Goal: Check status: Check status

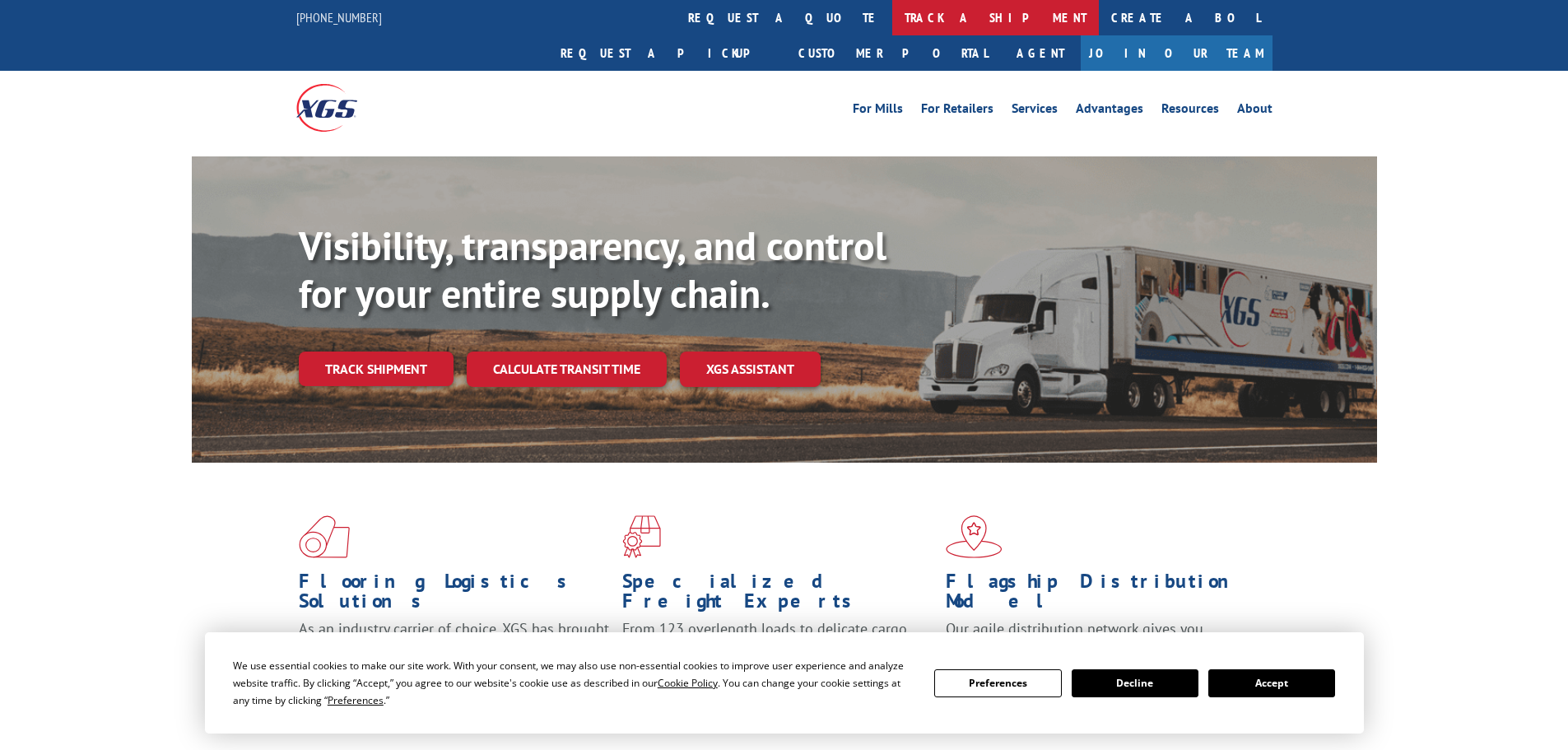
click at [892, 16] on link "track a shipment" at bounding box center [996, 17] width 207 height 35
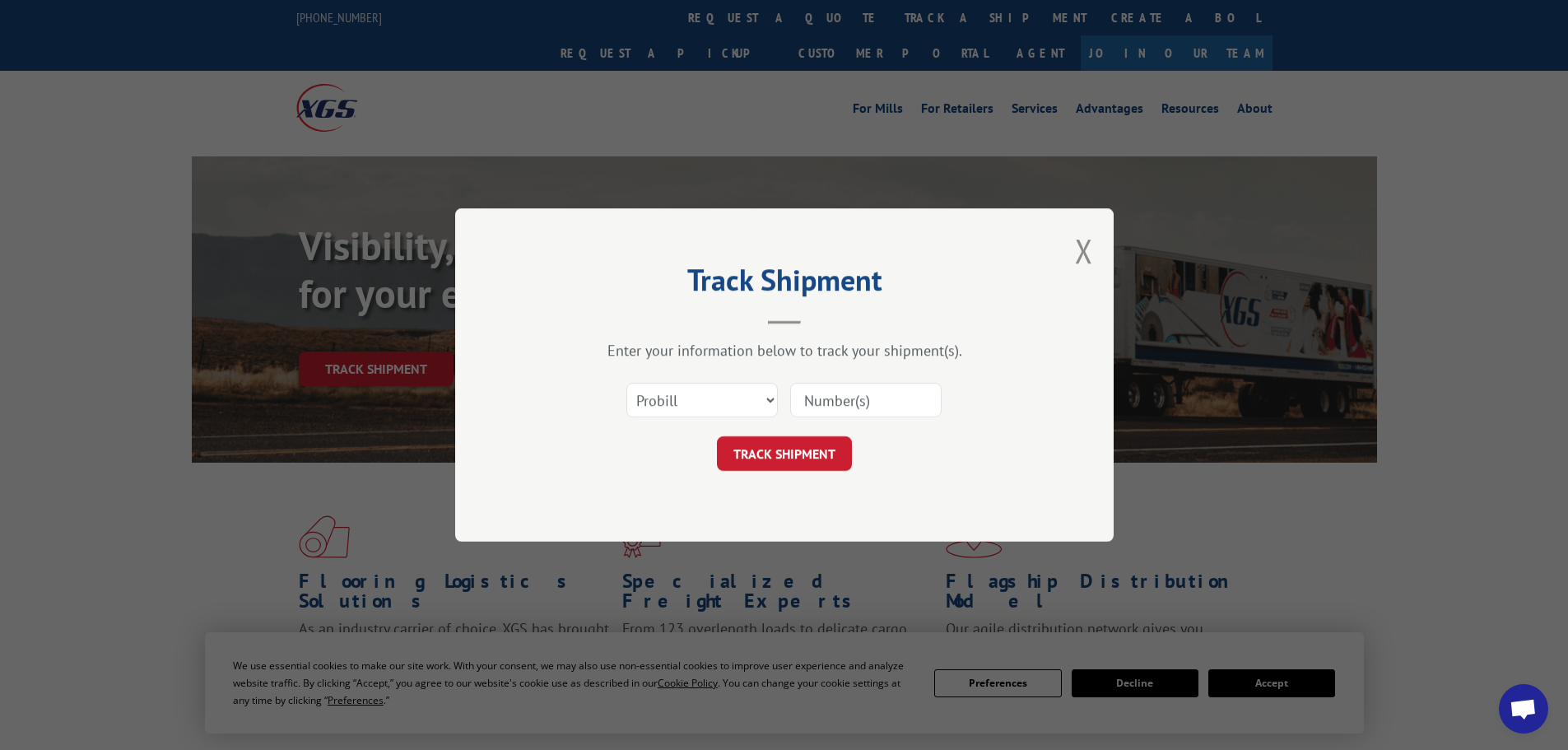
click at [830, 402] on input at bounding box center [865, 400] width 152 height 35
paste input "17496888"
type input "17496888"
click at [802, 453] on button "TRACK SHIPMENT" at bounding box center [784, 453] width 135 height 35
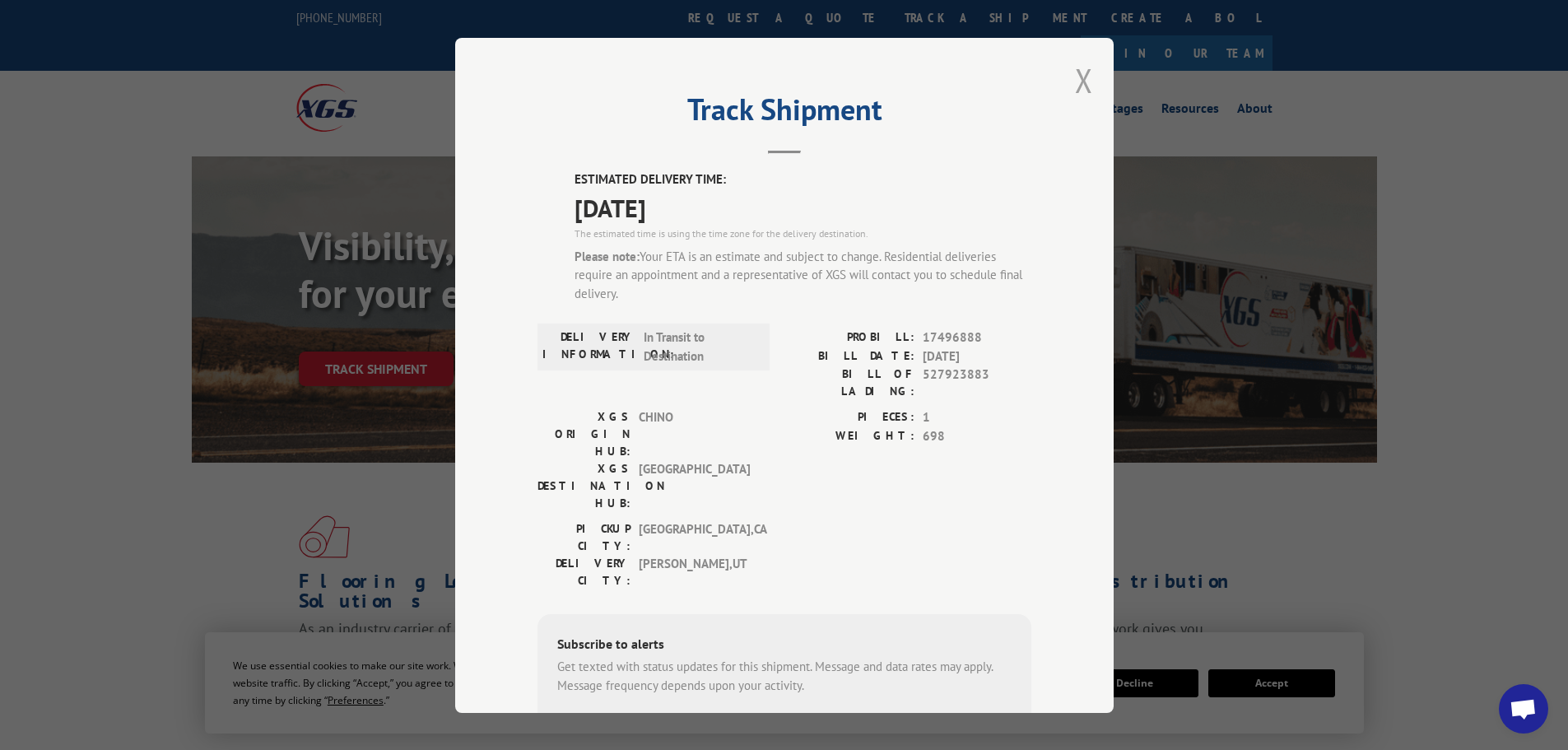
click at [1078, 84] on button "Close modal" at bounding box center [1084, 80] width 18 height 44
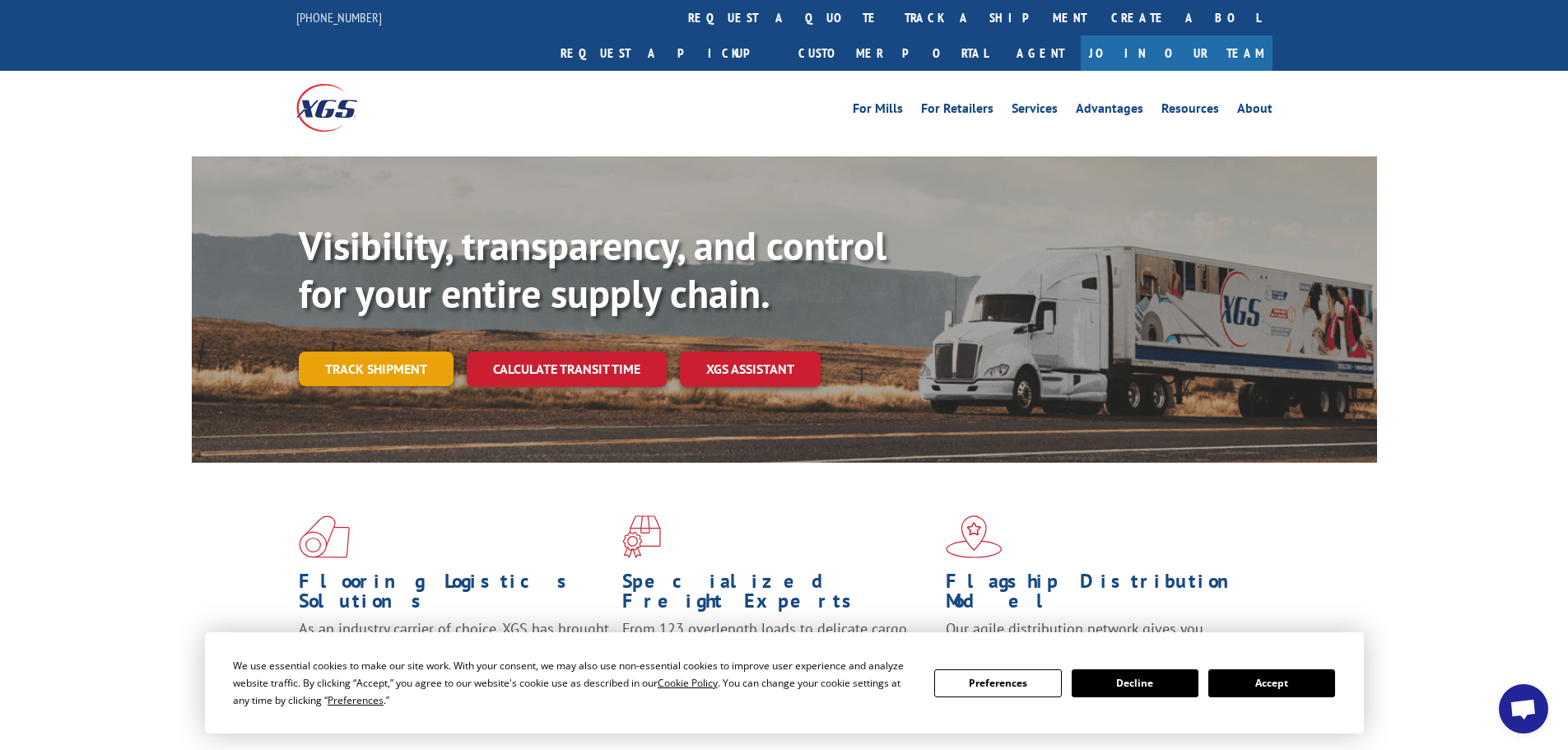
click at [391, 351] on link "Track shipment" at bounding box center [376, 369] width 154 height 35
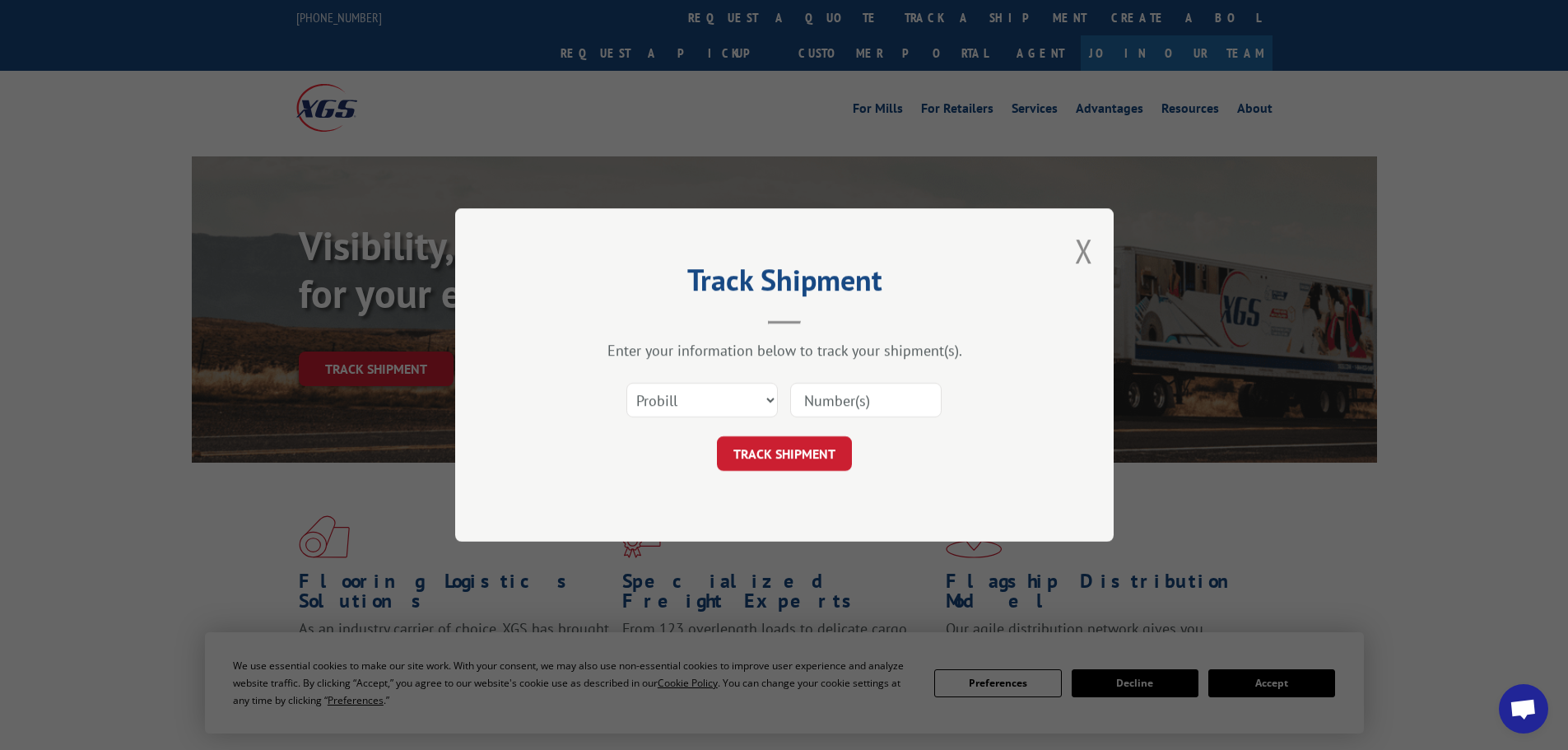
click at [885, 402] on input at bounding box center [865, 400] width 152 height 35
paste input "17496889"
type input "17496889"
click at [833, 458] on button "TRACK SHIPMENT" at bounding box center [784, 453] width 135 height 35
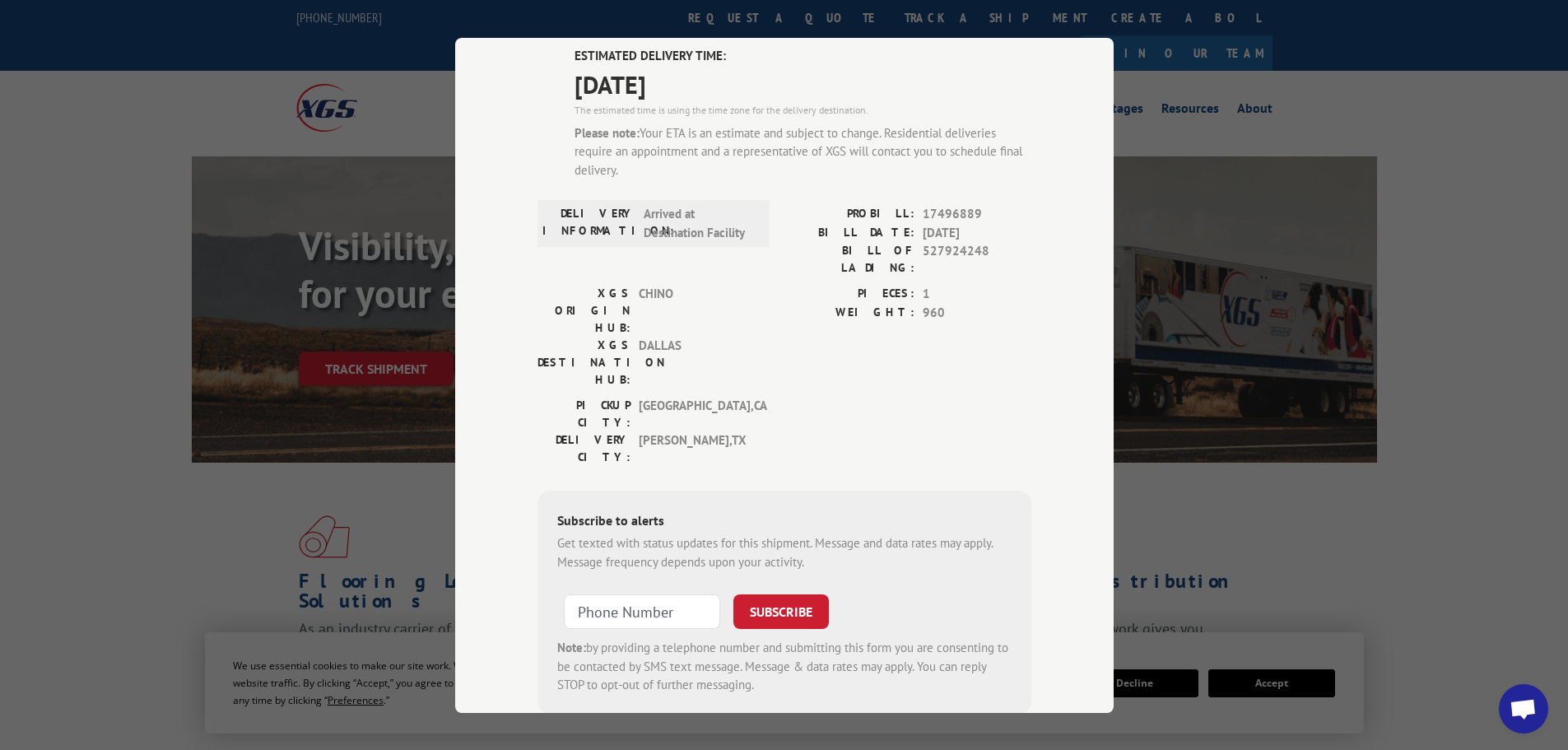
scroll to position [160, 0]
